Goal: Task Accomplishment & Management: Complete application form

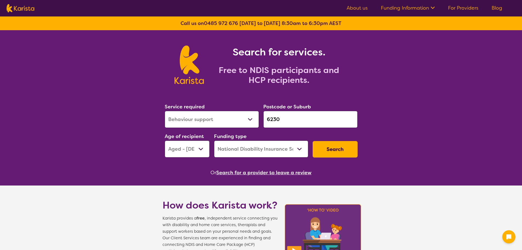
select select "Behaviour support"
select select "AG"
select select "NDIS"
click at [469, 6] on link "For Providers" at bounding box center [463, 8] width 30 height 7
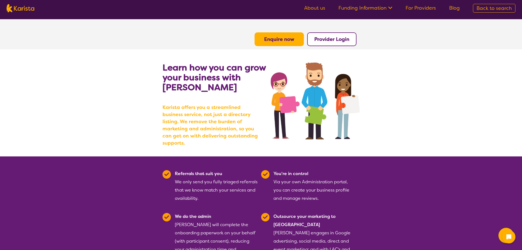
click at [268, 39] on b "Enquire now" at bounding box center [279, 39] width 30 height 7
